Goal: Information Seeking & Learning: Learn about a topic

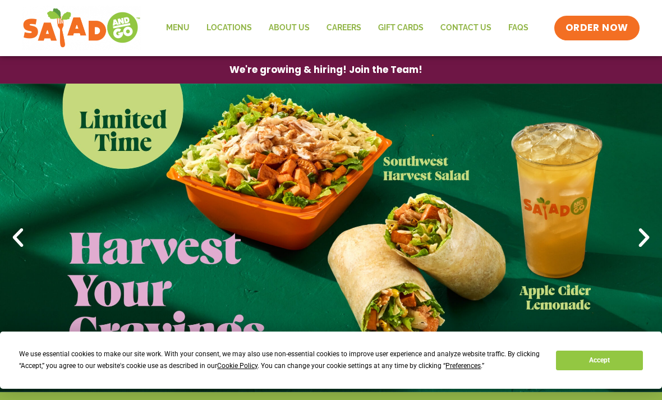
click at [182, 28] on link "Menu" at bounding box center [178, 28] width 40 height 26
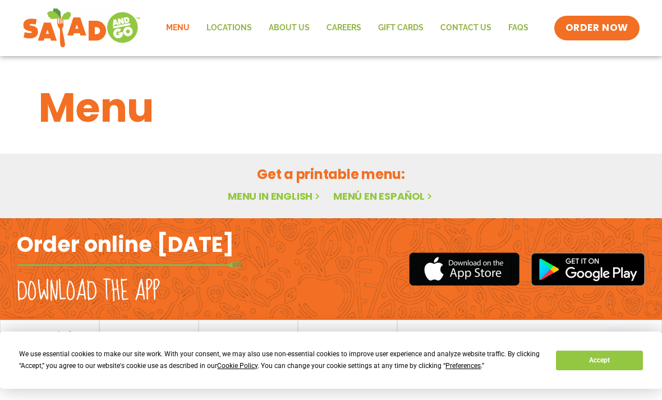
click at [599, 33] on span "ORDER NOW" at bounding box center [596, 27] width 63 height 13
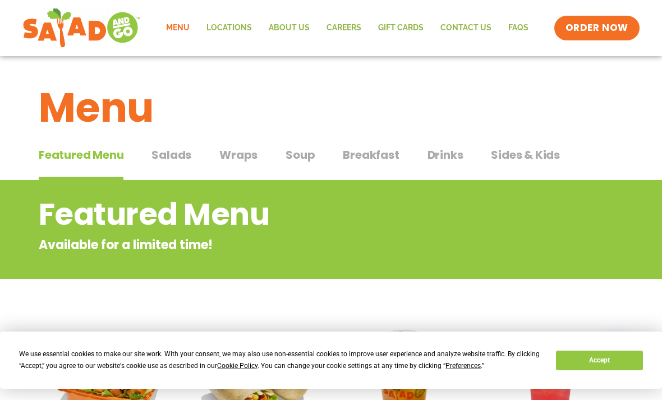
click at [168, 162] on span "Salads" at bounding box center [171, 154] width 40 height 17
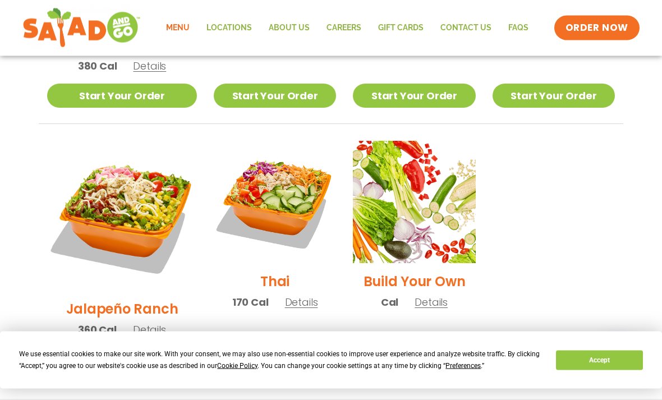
scroll to position [778, 0]
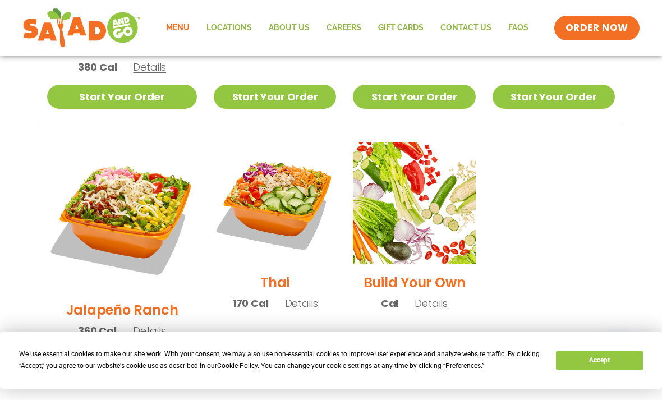
click at [435, 348] on link "Start Your Order" at bounding box center [414, 360] width 122 height 24
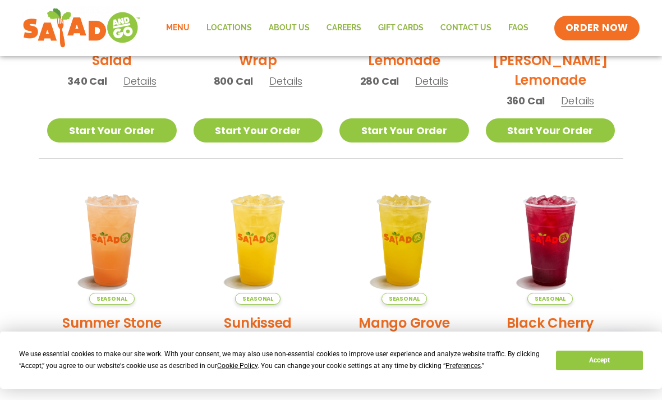
scroll to position [676, 0]
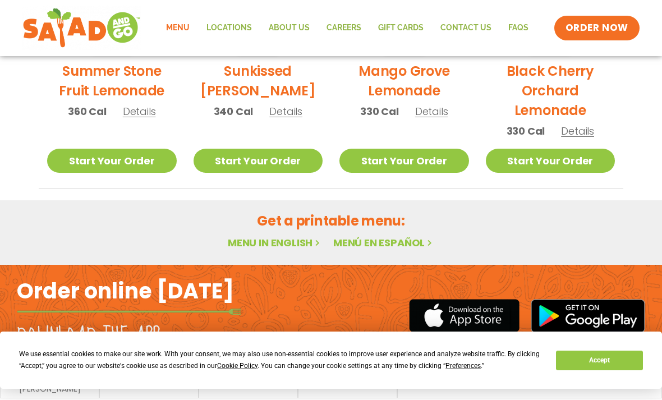
click at [176, 28] on link "Menu" at bounding box center [178, 28] width 40 height 26
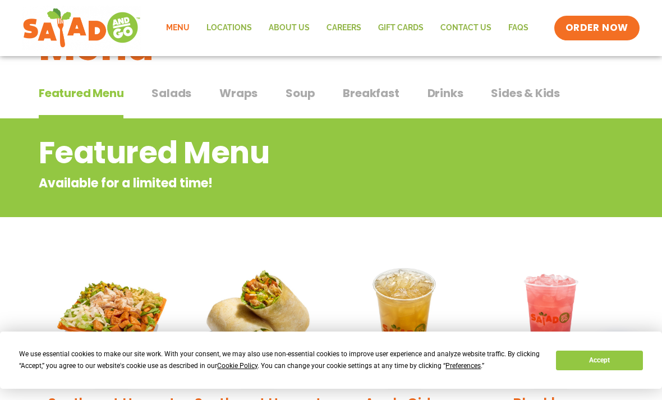
click at [356, 88] on span "Breakfast" at bounding box center [371, 93] width 56 height 17
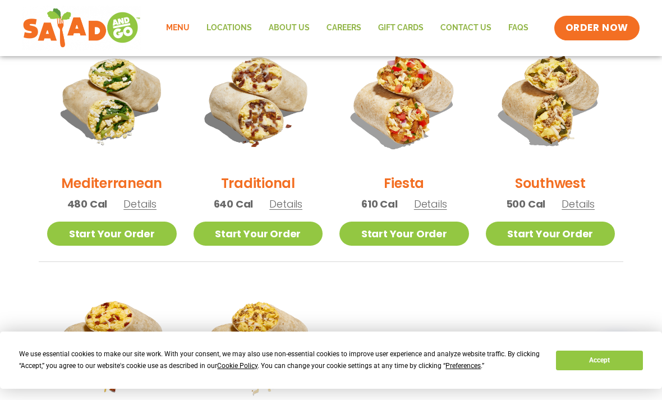
scroll to position [319, 0]
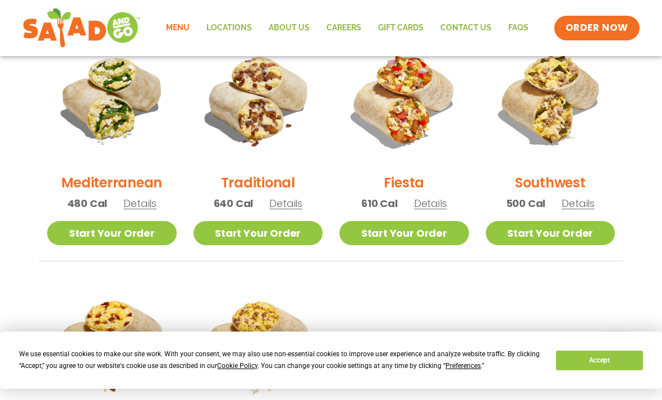
click at [140, 206] on span "Details" at bounding box center [139, 203] width 33 height 14
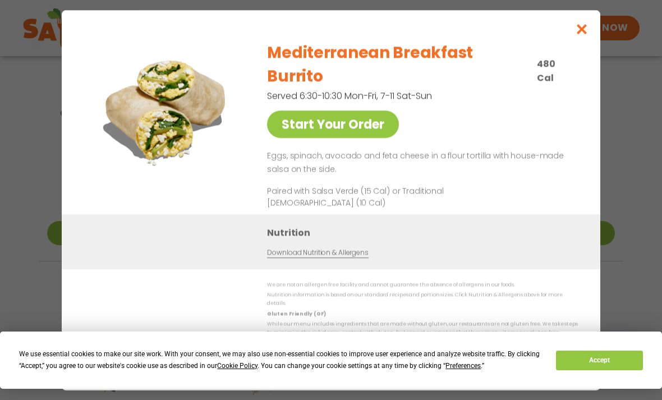
click at [289, 119] on link "Start Your Order" at bounding box center [333, 124] width 132 height 27
